Goal: Task Accomplishment & Management: Manage account settings

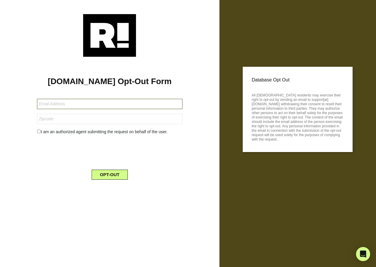
type input "[EMAIL_ADDRESS][DOMAIN_NAME]"
type input "77571"
type input "[PERSON_NAME][EMAIL_ADDRESS][DOMAIN_NAME]"
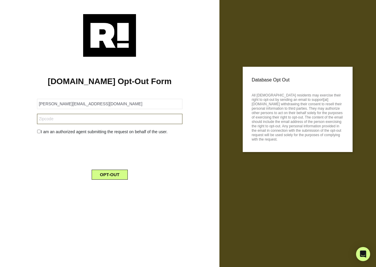
type input "73099"
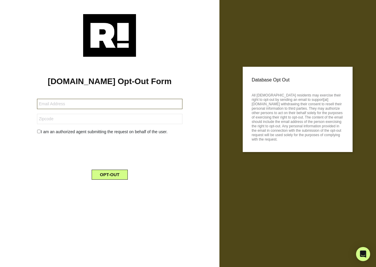
type input "mrmab2u@icloud.com"
type input "37416"
